Goal: Browse casually

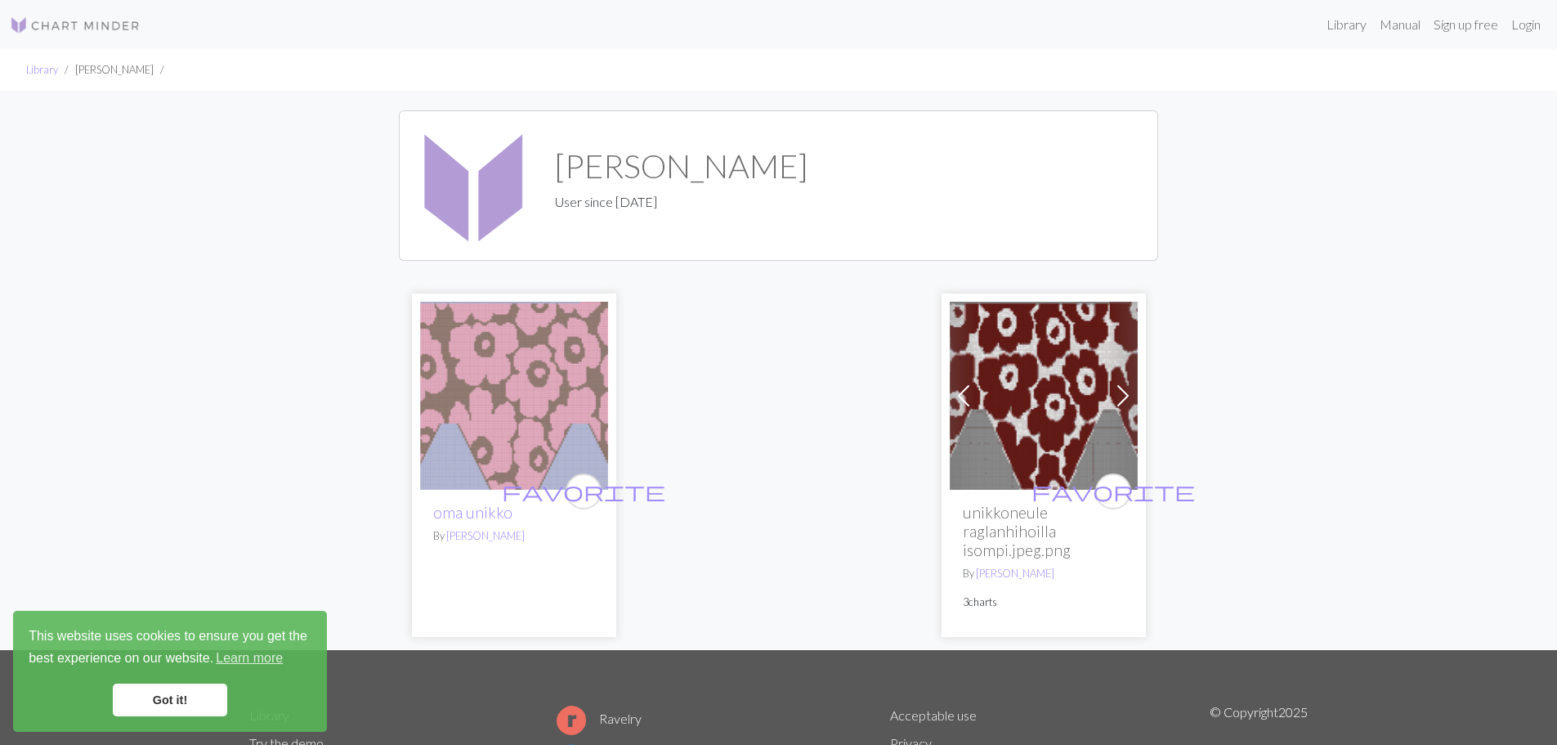
click at [545, 416] on img at bounding box center [514, 396] width 188 height 188
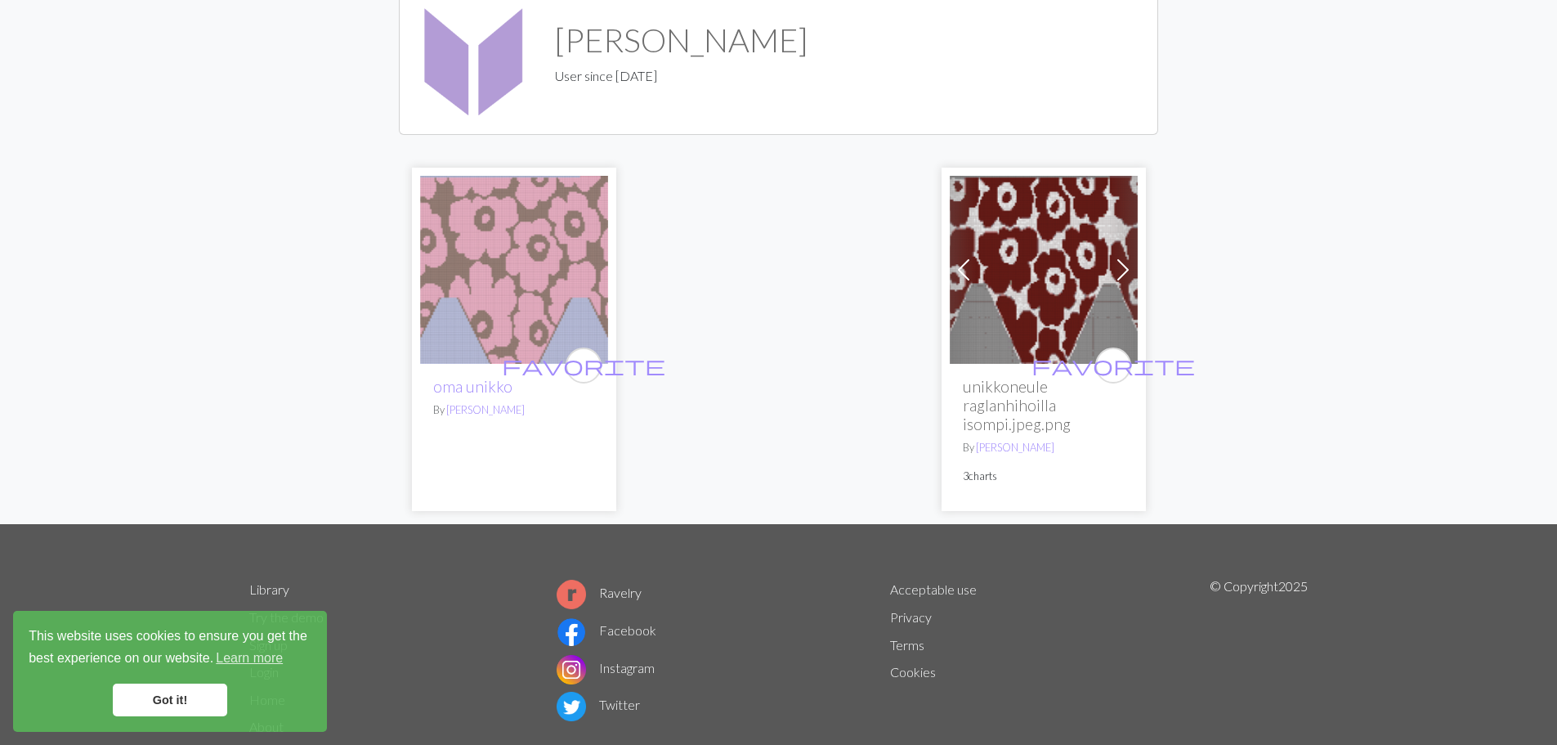
scroll to position [163, 0]
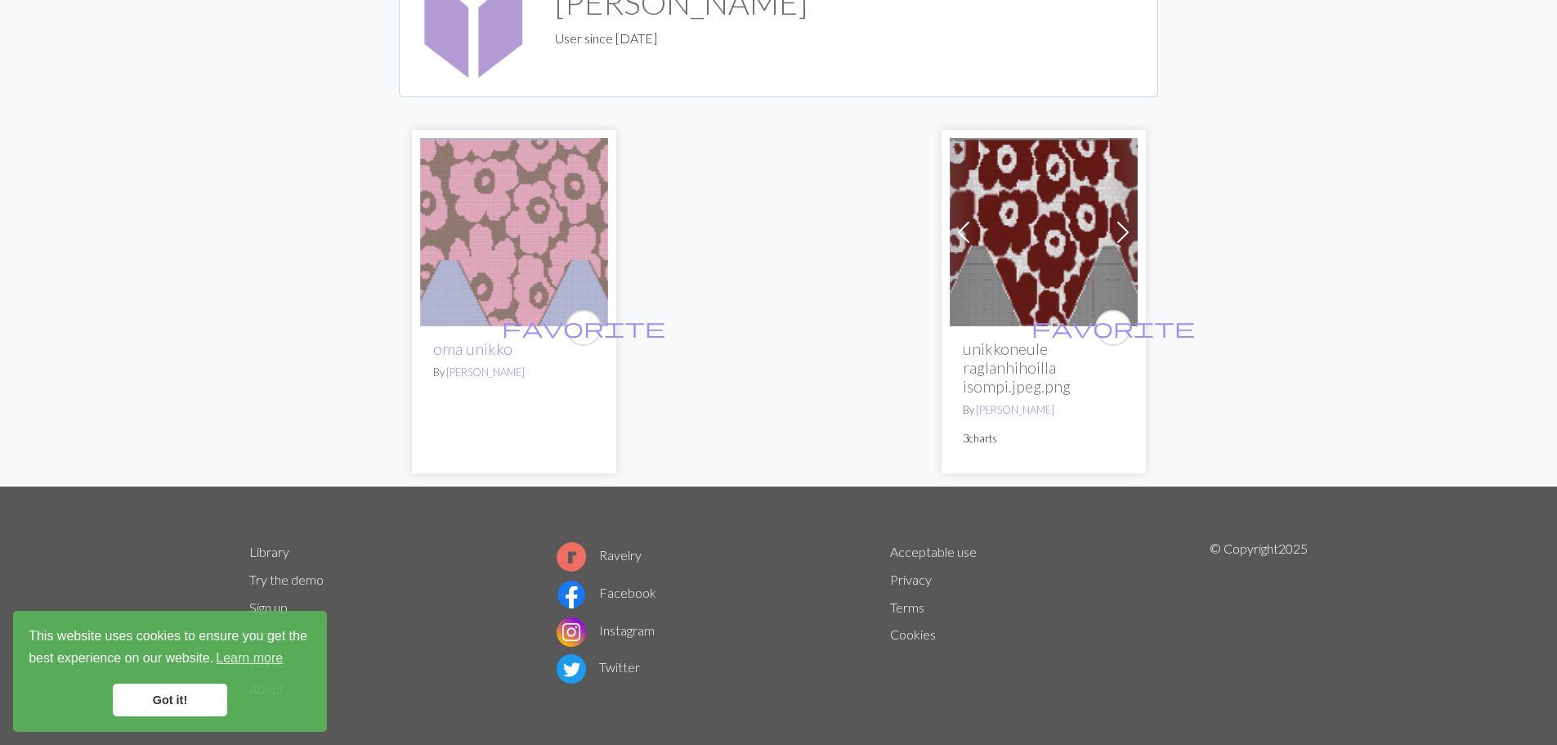
click at [1130, 232] on span at bounding box center [1123, 232] width 26 height 26
click at [1127, 230] on span at bounding box center [1123, 232] width 26 height 26
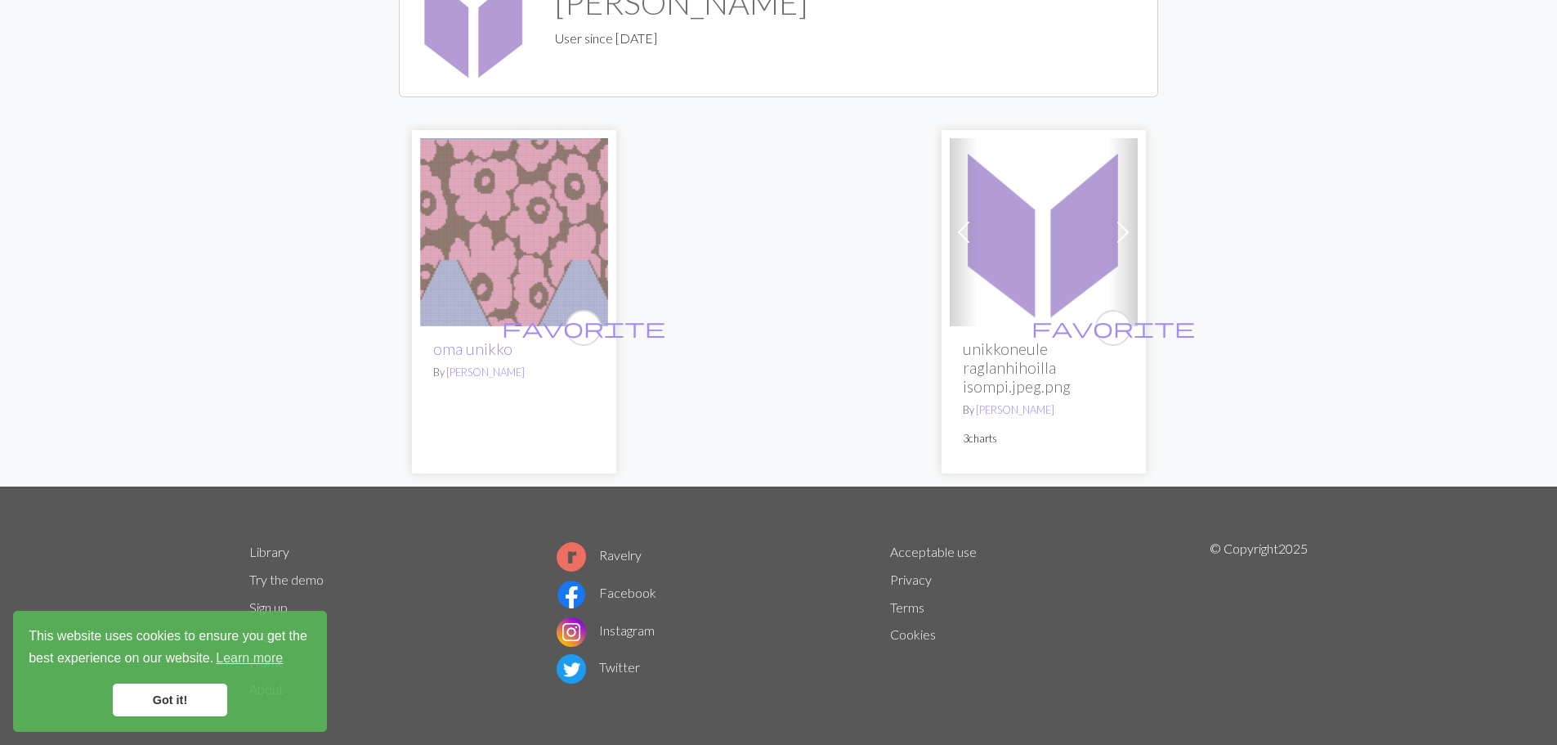
click at [957, 231] on span at bounding box center [964, 232] width 26 height 26
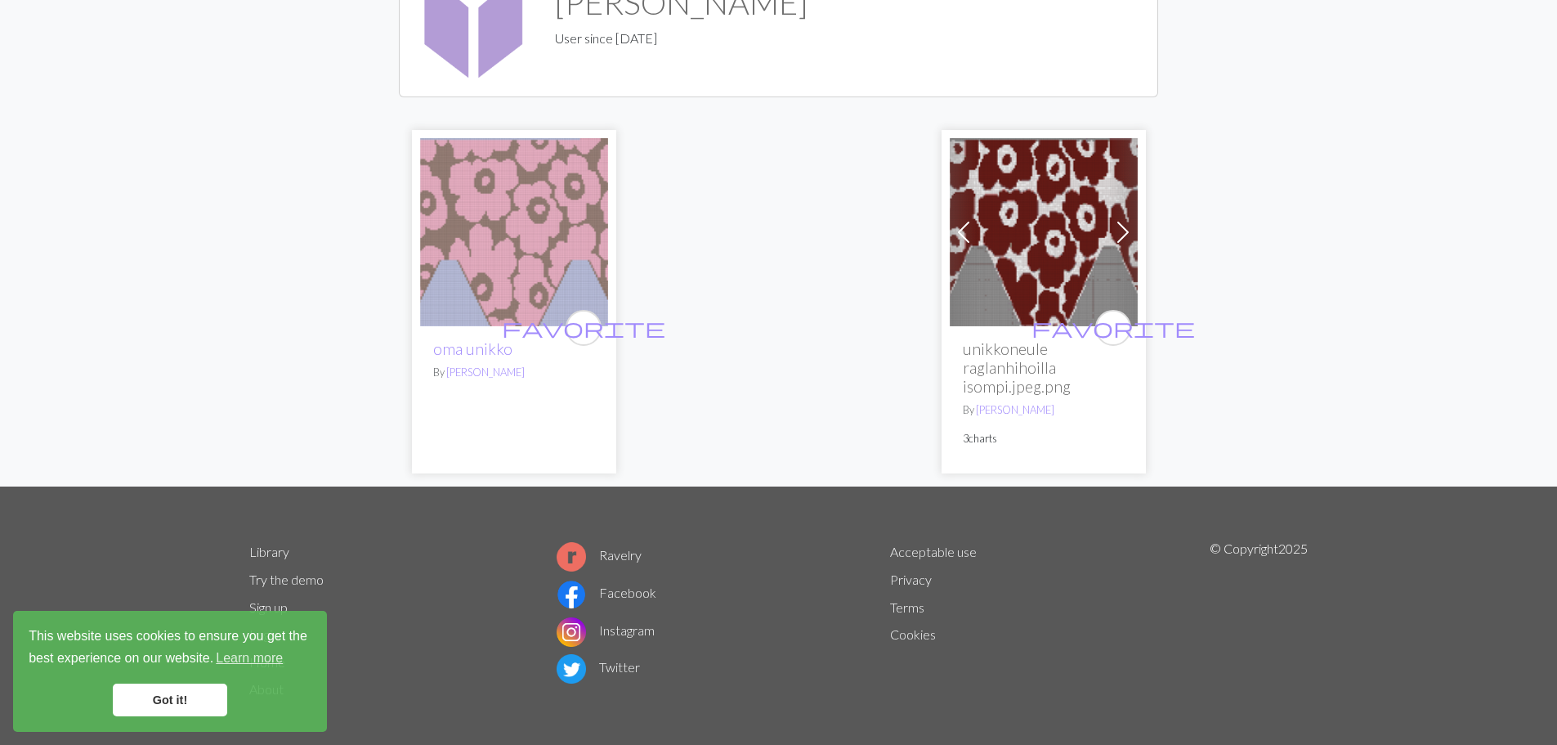
click at [957, 231] on span at bounding box center [964, 232] width 26 height 26
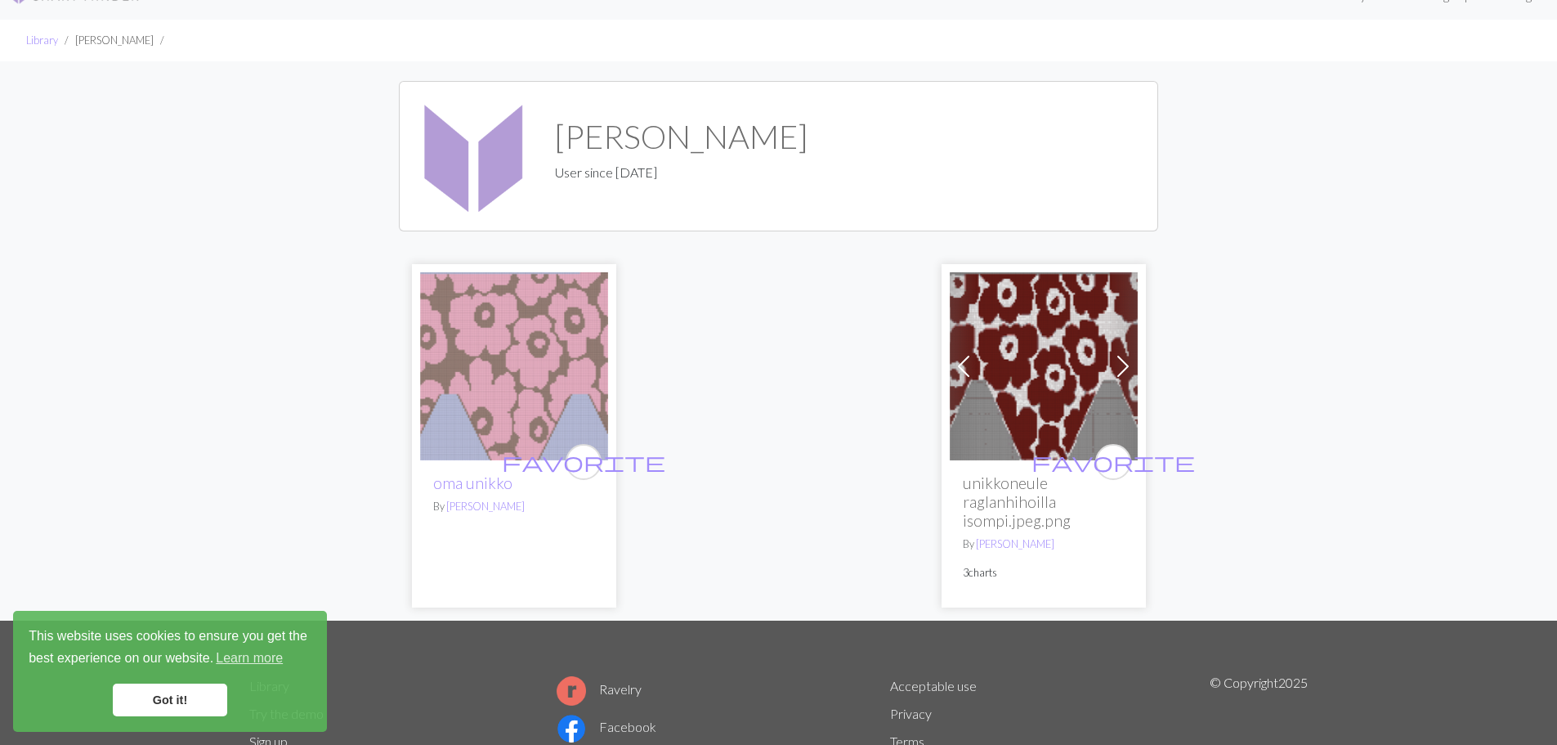
scroll to position [0, 0]
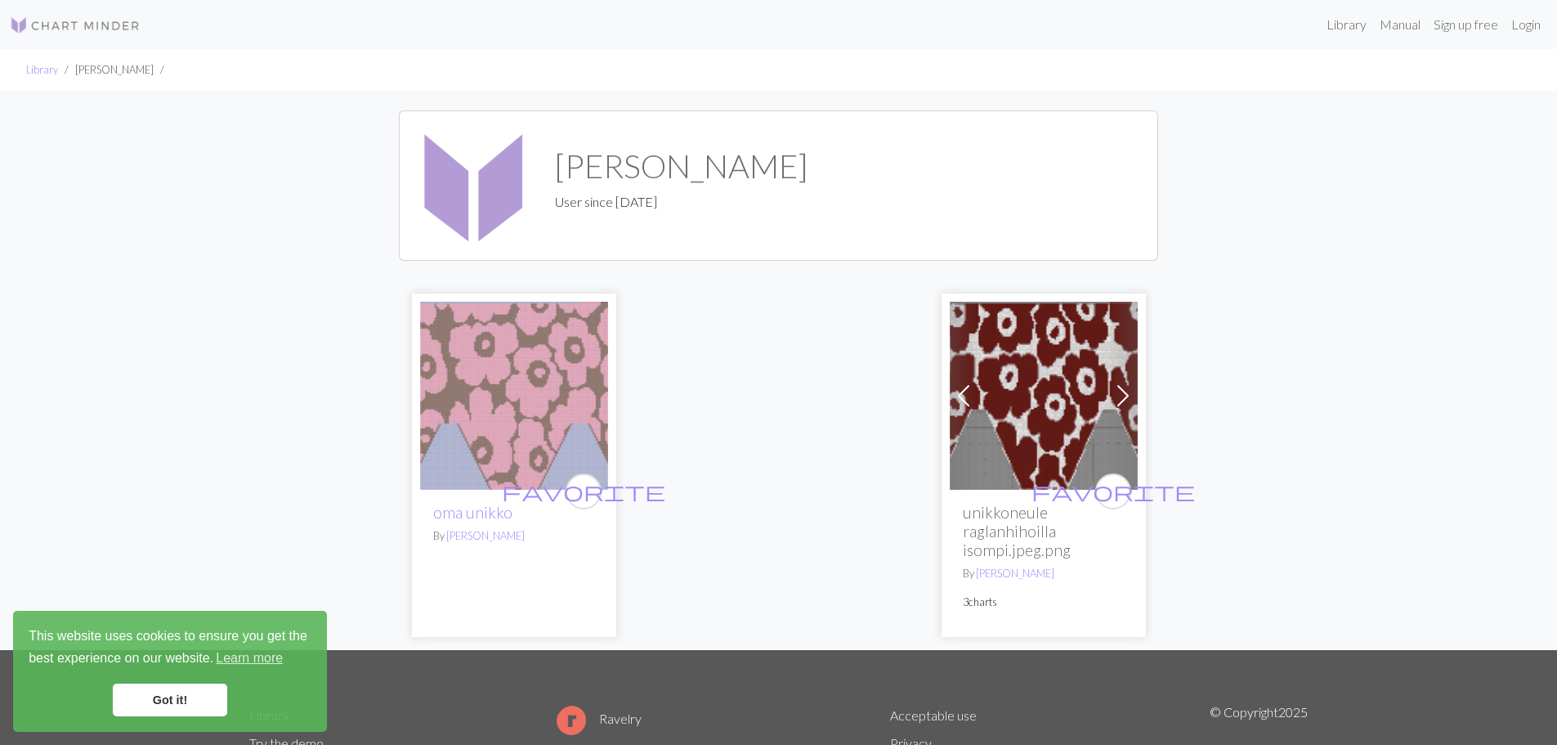
click at [1128, 392] on span at bounding box center [1123, 396] width 26 height 26
click at [1014, 432] on img at bounding box center [1044, 396] width 188 height 188
click at [540, 409] on img at bounding box center [514, 396] width 188 height 188
